Goal: Task Accomplishment & Management: Manage account settings

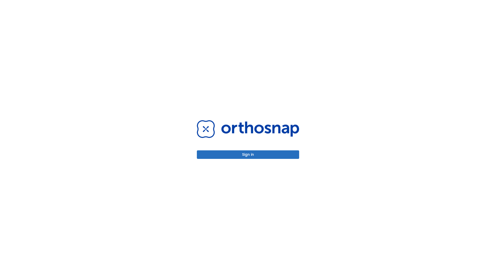
click at [248, 154] on button "Sign in" at bounding box center [248, 154] width 102 height 9
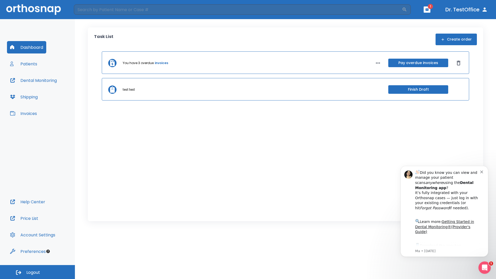
click at [37, 272] on span "Logout" at bounding box center [33, 273] width 14 height 6
